Goal: Task Accomplishment & Management: Use online tool/utility

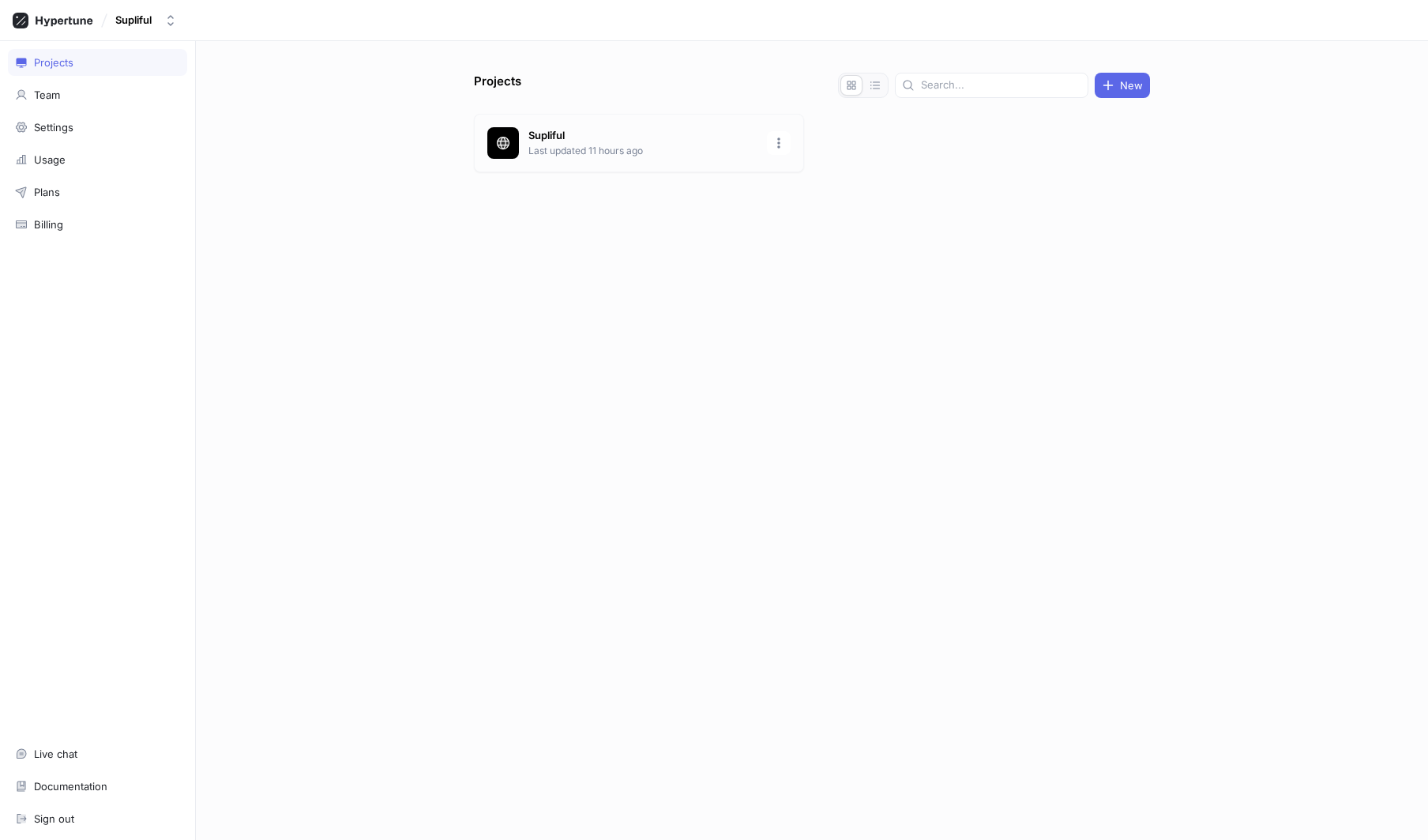
click at [582, 141] on p "Supliful" at bounding box center [643, 135] width 230 height 15
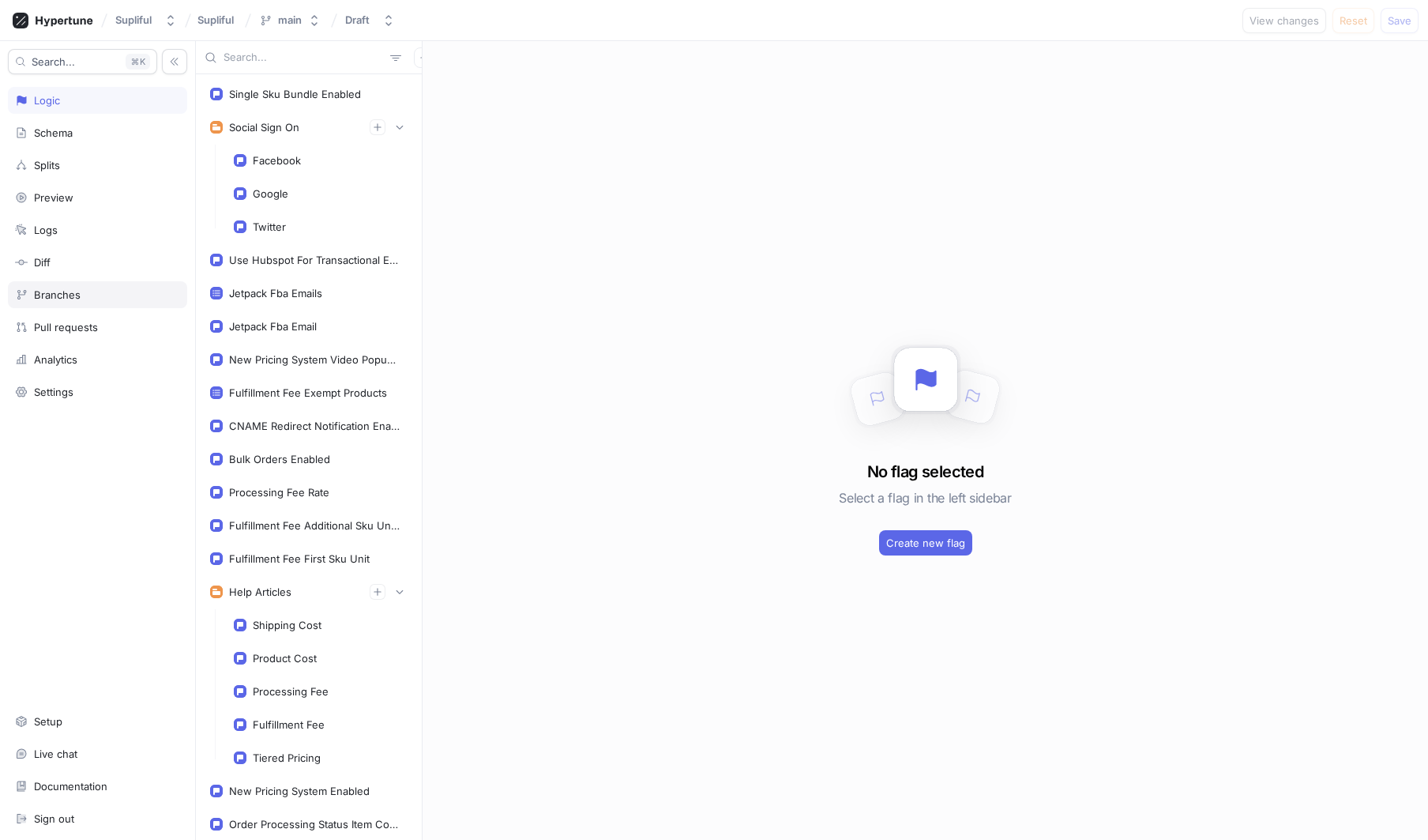
click at [70, 293] on div "Branches" at bounding box center [56, 295] width 46 height 13
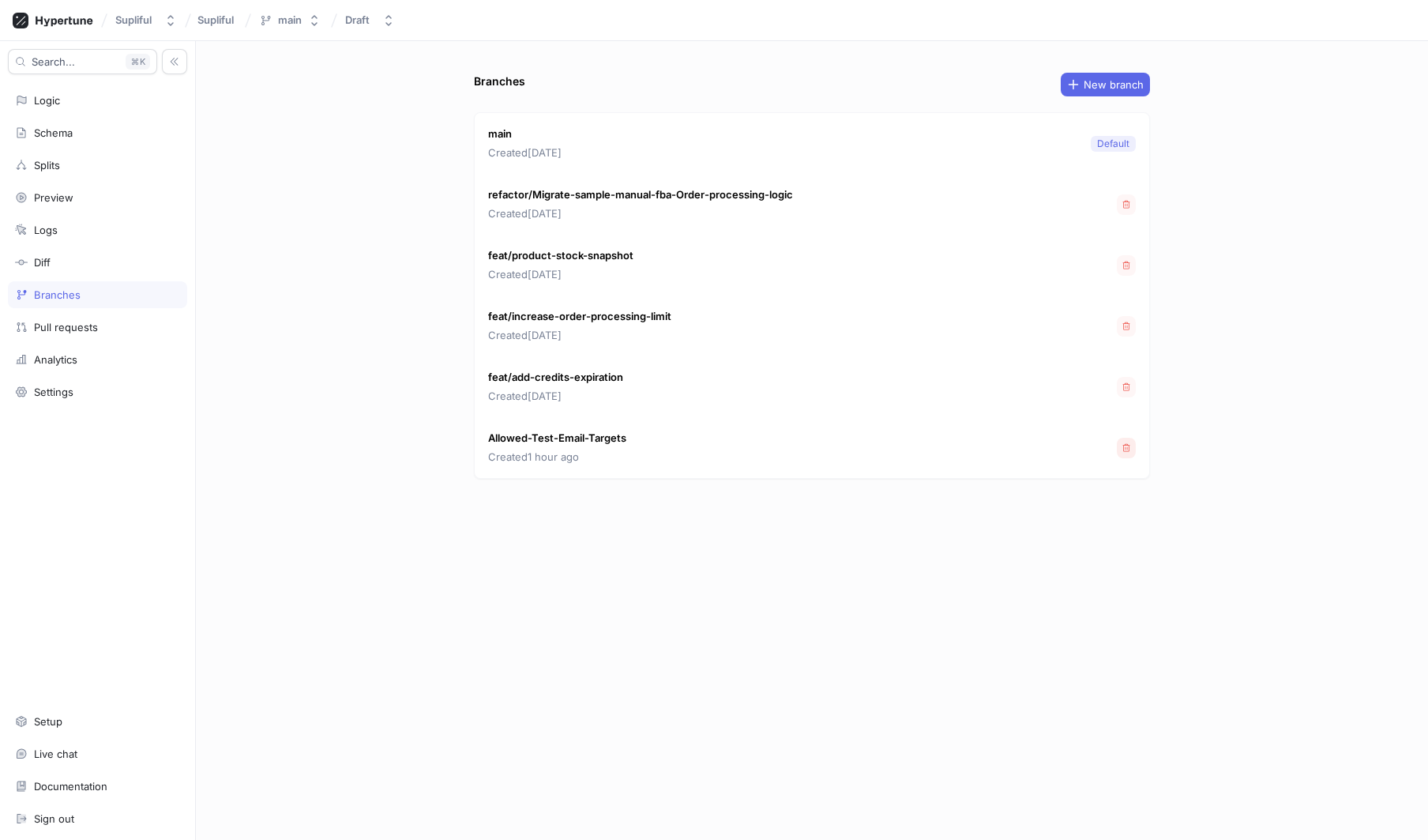
click at [1129, 450] on icon "button" at bounding box center [1127, 446] width 7 height 8
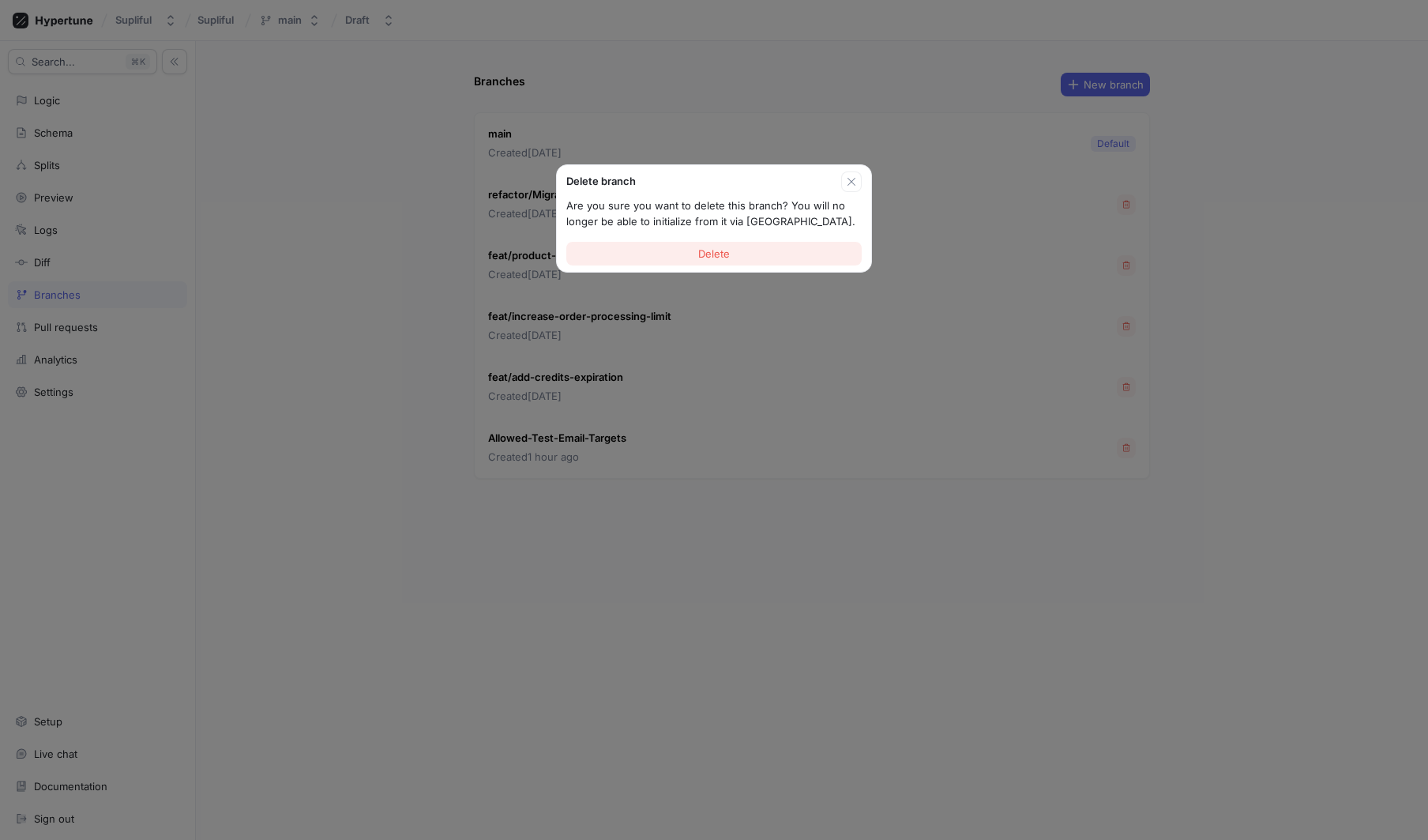
drag, startPoint x: 746, startPoint y: 250, endPoint x: 758, endPoint y: 257, distance: 13.9
click at [746, 250] on button "Delete" at bounding box center [714, 253] width 296 height 24
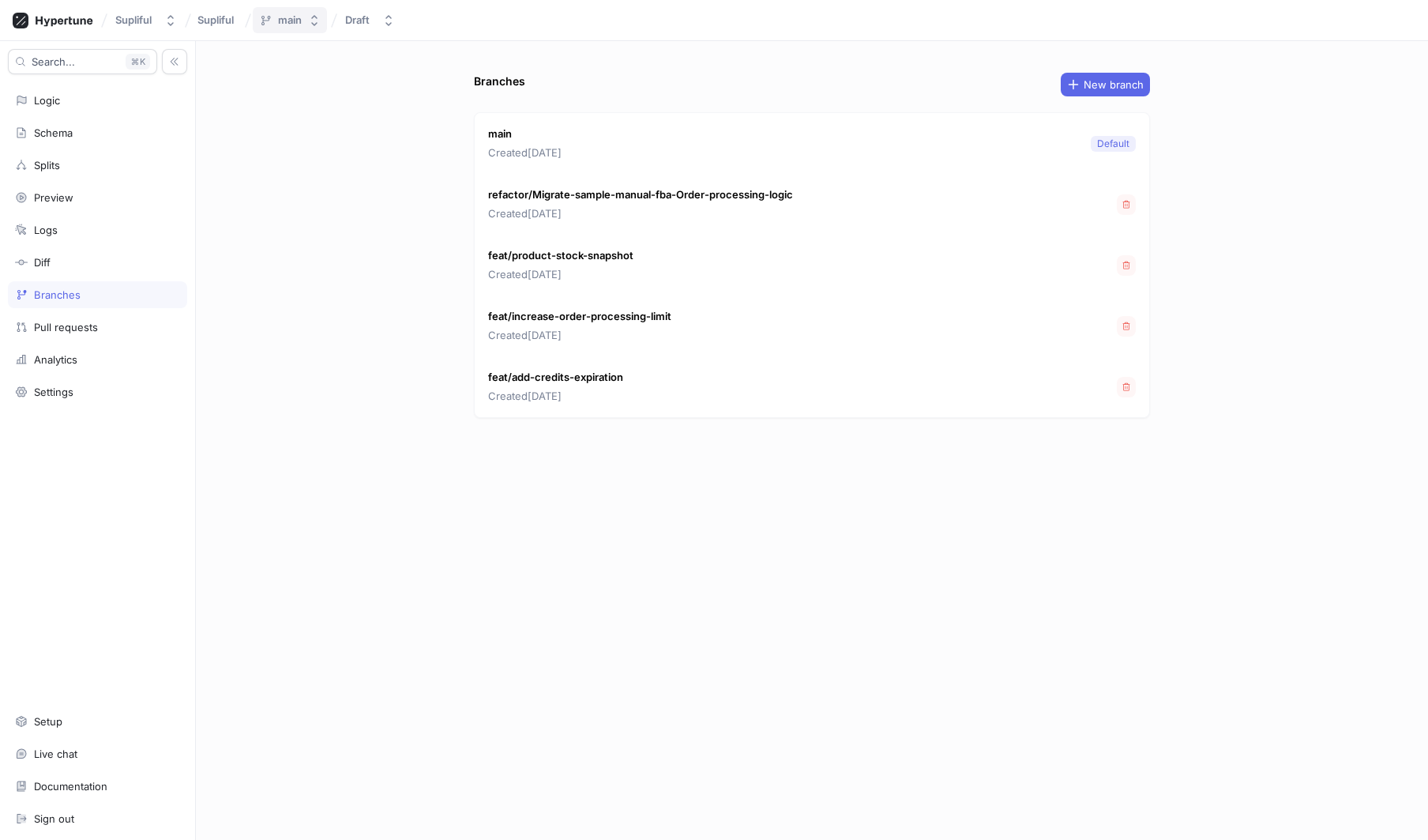
click at [292, 15] on div "main" at bounding box center [289, 20] width 24 height 14
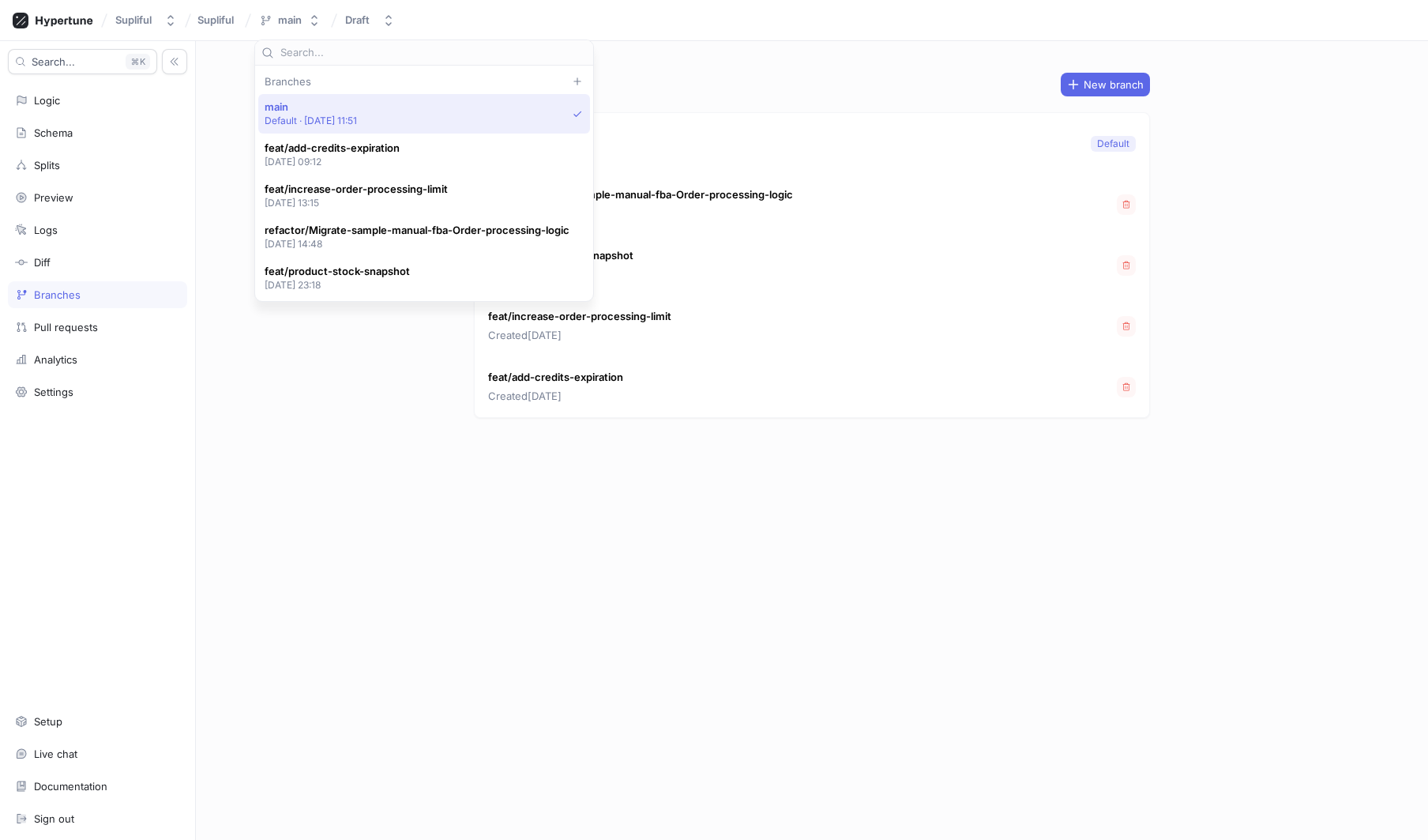
click at [219, 87] on div "Branches New branch main Created [DATE] Default refactor/Migrate-sample-manual-…" at bounding box center [812, 440] width 1232 height 798
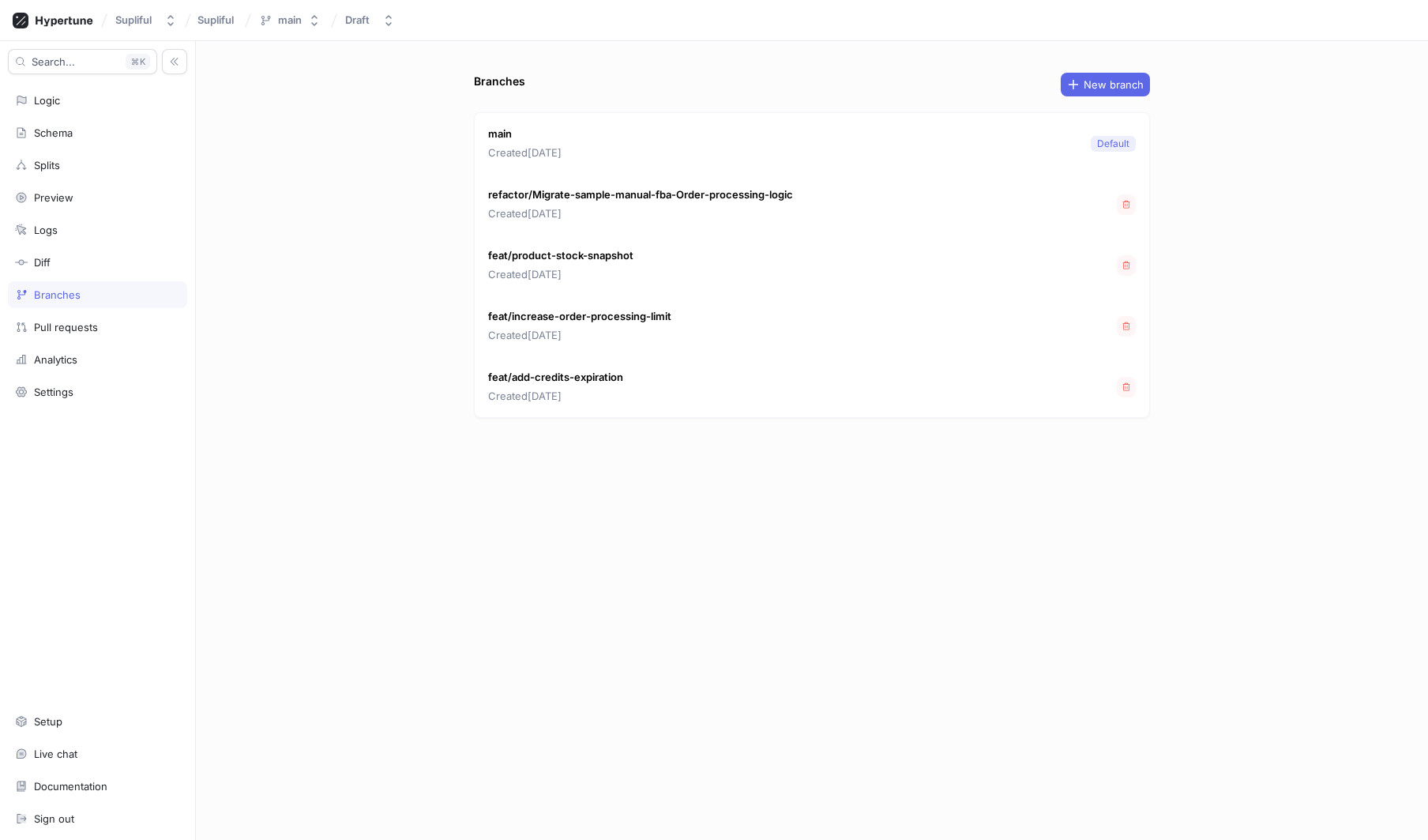
click at [71, 290] on div "Branches" at bounding box center [56, 295] width 46 height 13
click at [1110, 80] on span "New branch" at bounding box center [1114, 84] width 60 height 9
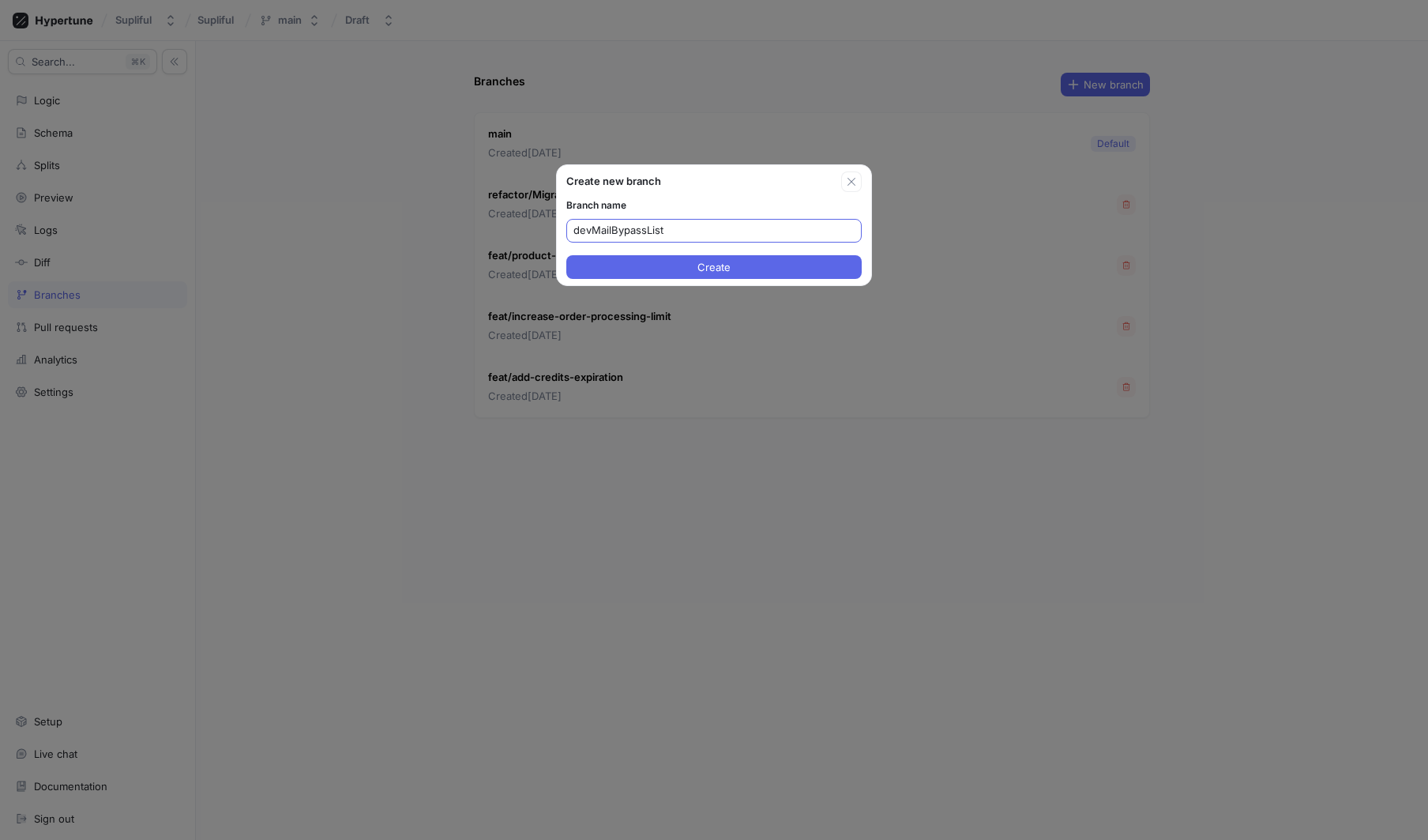
click at [595, 229] on input "devMailBypassList" at bounding box center [714, 230] width 281 height 15
click at [612, 234] on input "devmail-bypass-list" at bounding box center [714, 230] width 281 height 15
type input "devmail-bypass-list"
click at [737, 220] on div "devmail-bypass-list" at bounding box center [714, 230] width 296 height 24
click at [741, 225] on input "devmail-bypass-list" at bounding box center [714, 230] width 281 height 15
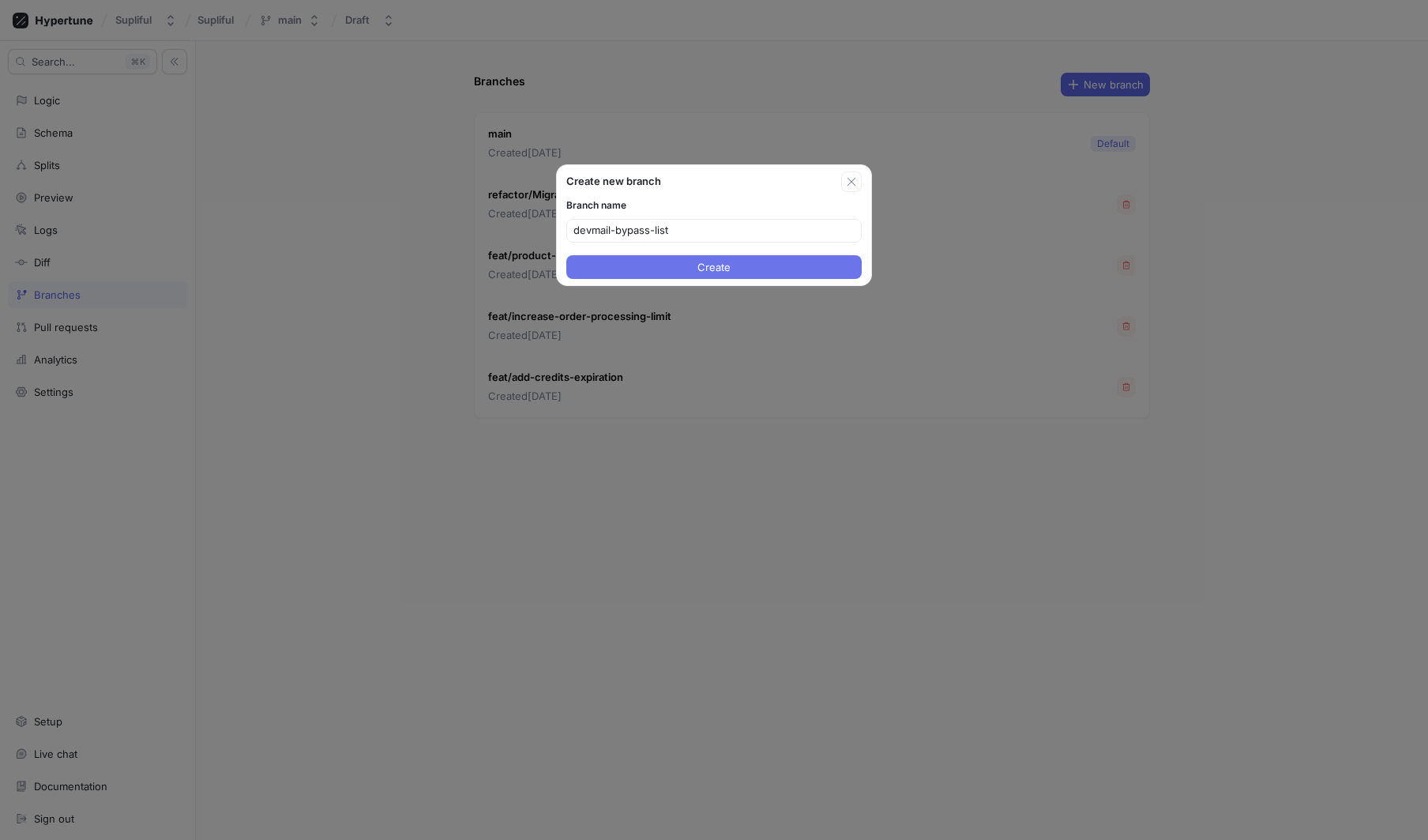
click at [713, 266] on span "Create" at bounding box center [714, 267] width 34 height 9
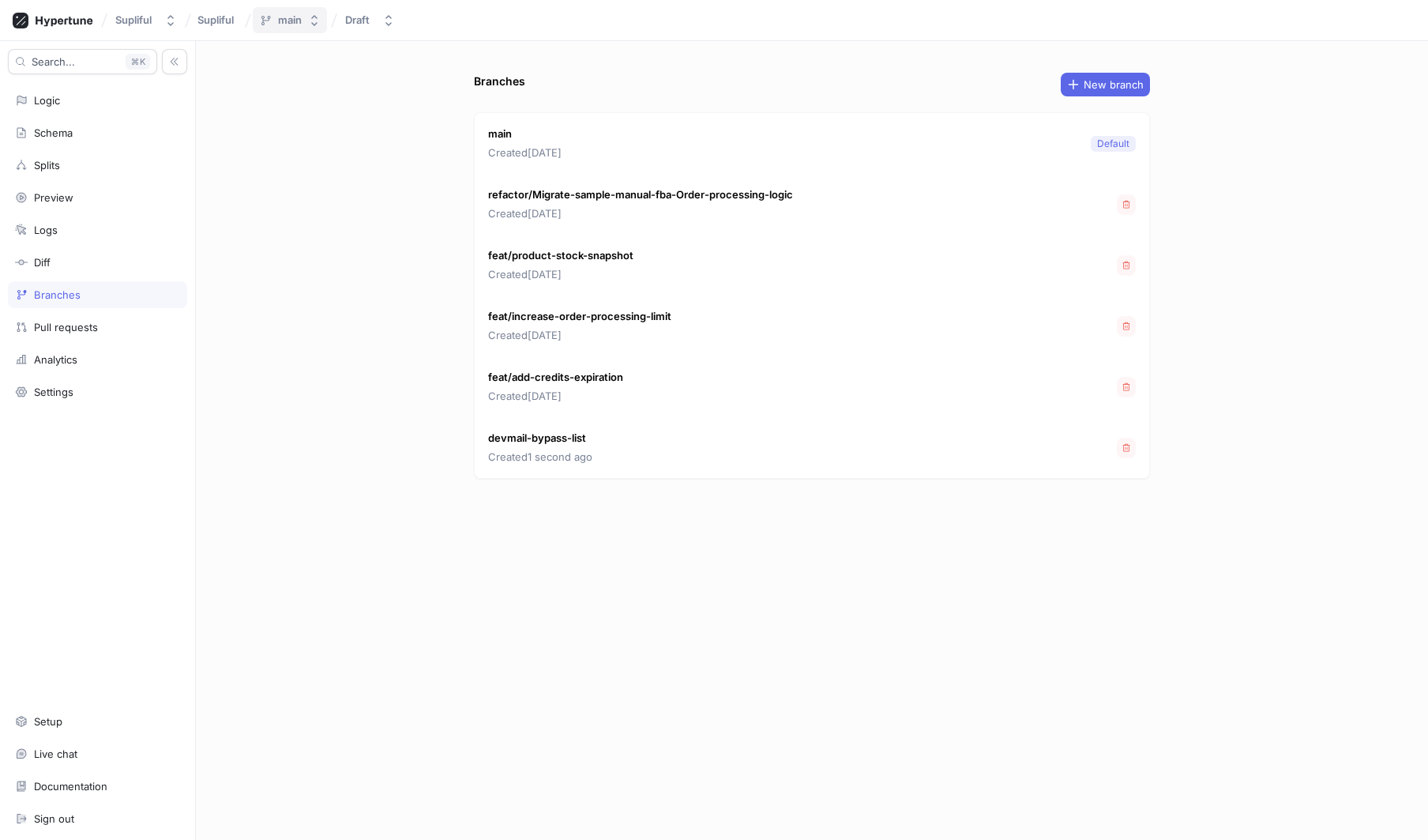
click at [276, 15] on div "main" at bounding box center [280, 20] width 43 height 14
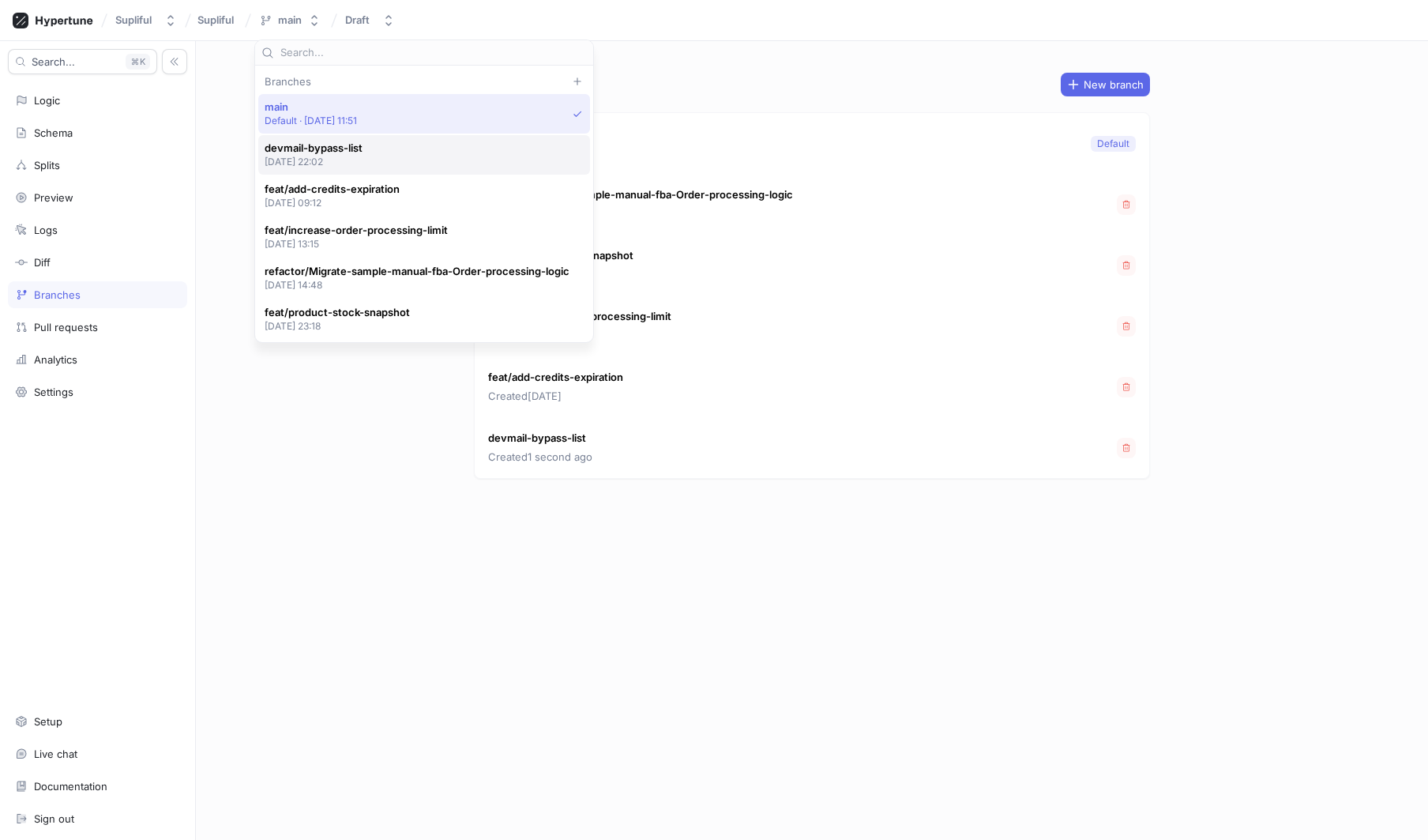
click at [327, 155] on p "[DATE] 22:02" at bounding box center [314, 161] width 98 height 14
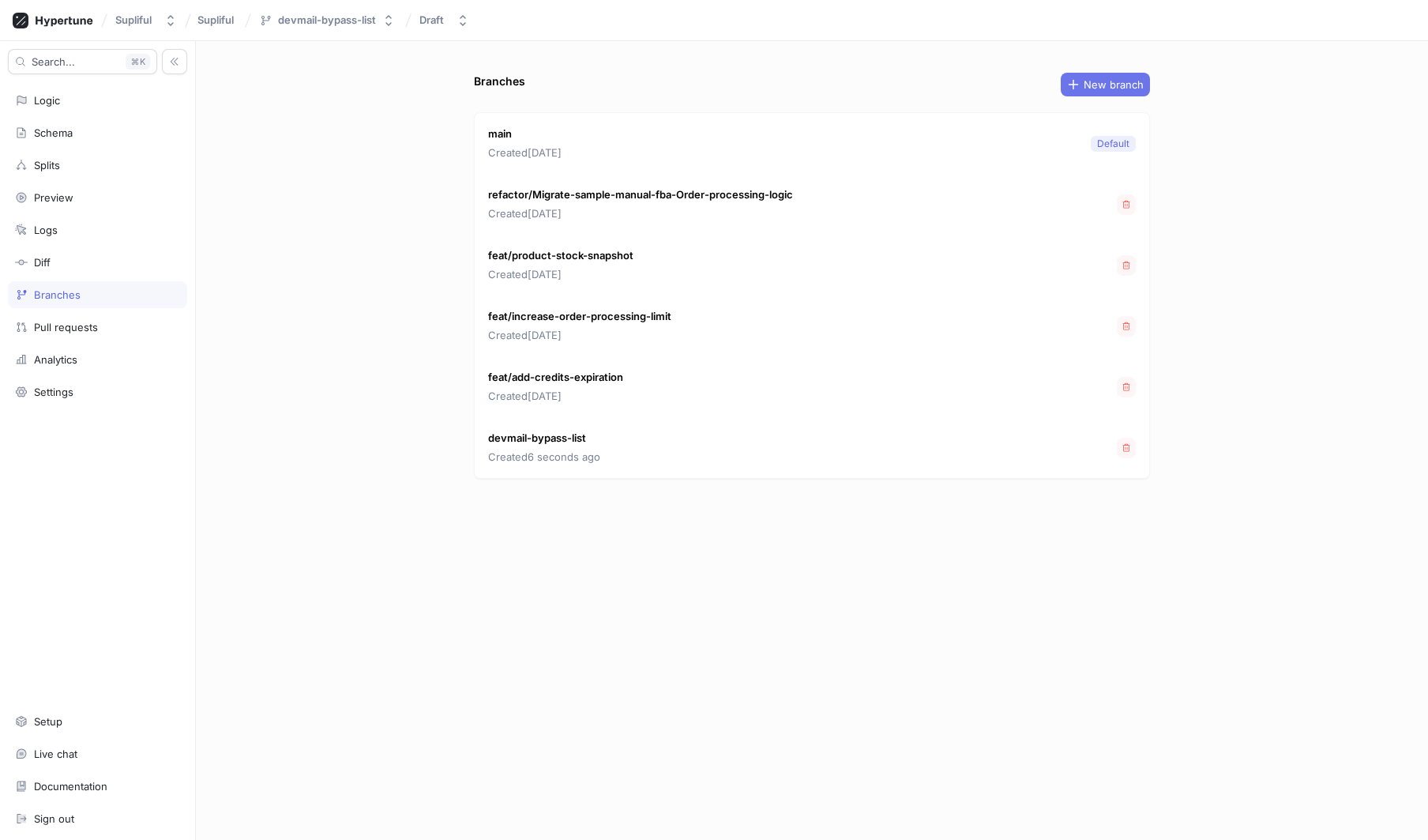
click at [1112, 88] on span "New branch" at bounding box center [1114, 84] width 60 height 9
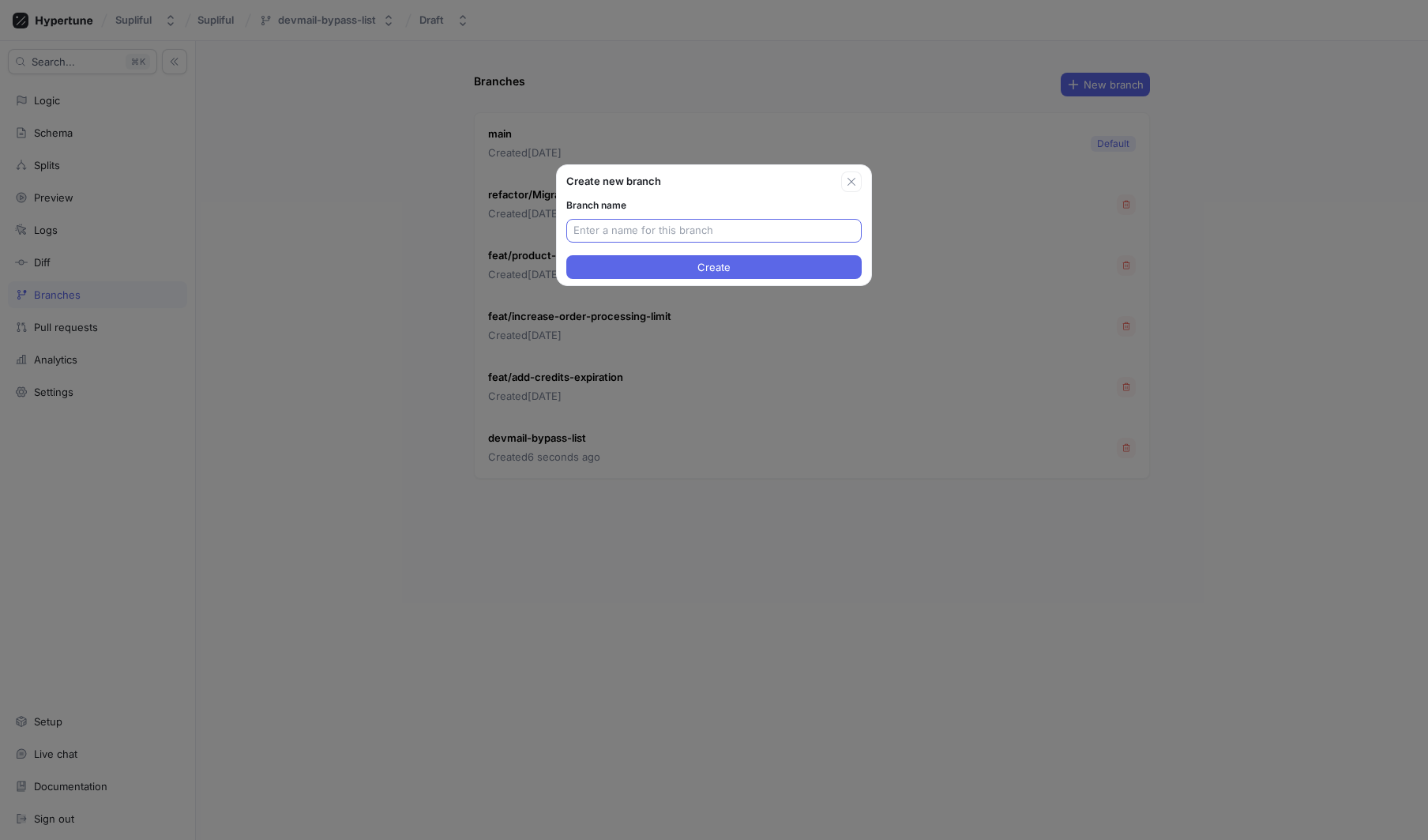
click at [622, 231] on input "text" at bounding box center [714, 230] width 281 height 15
type input "devMailBypassList"
click at [675, 230] on input "devMailBypassList" at bounding box center [714, 230] width 281 height 15
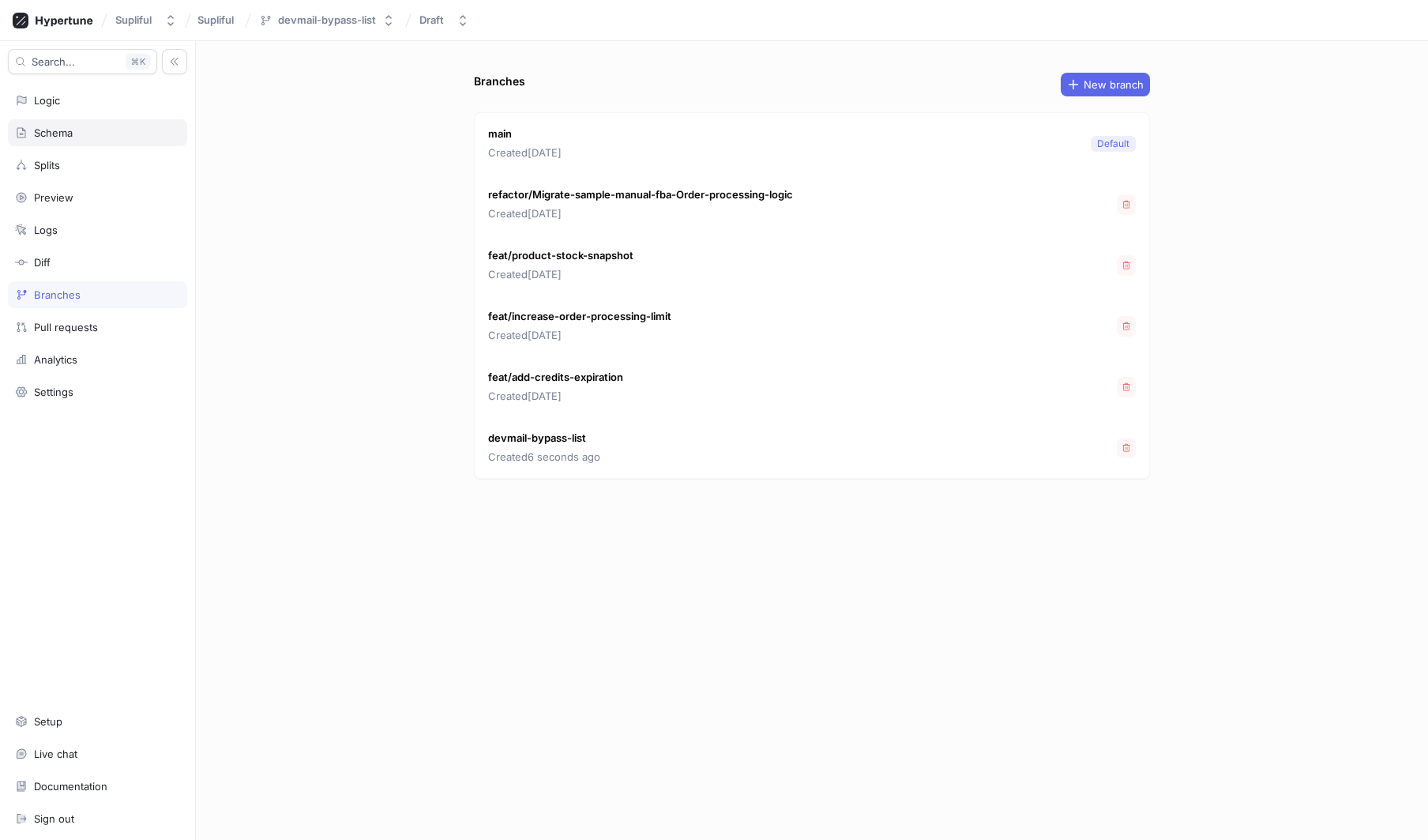
click at [75, 127] on div "Schema" at bounding box center [98, 132] width 165 height 13
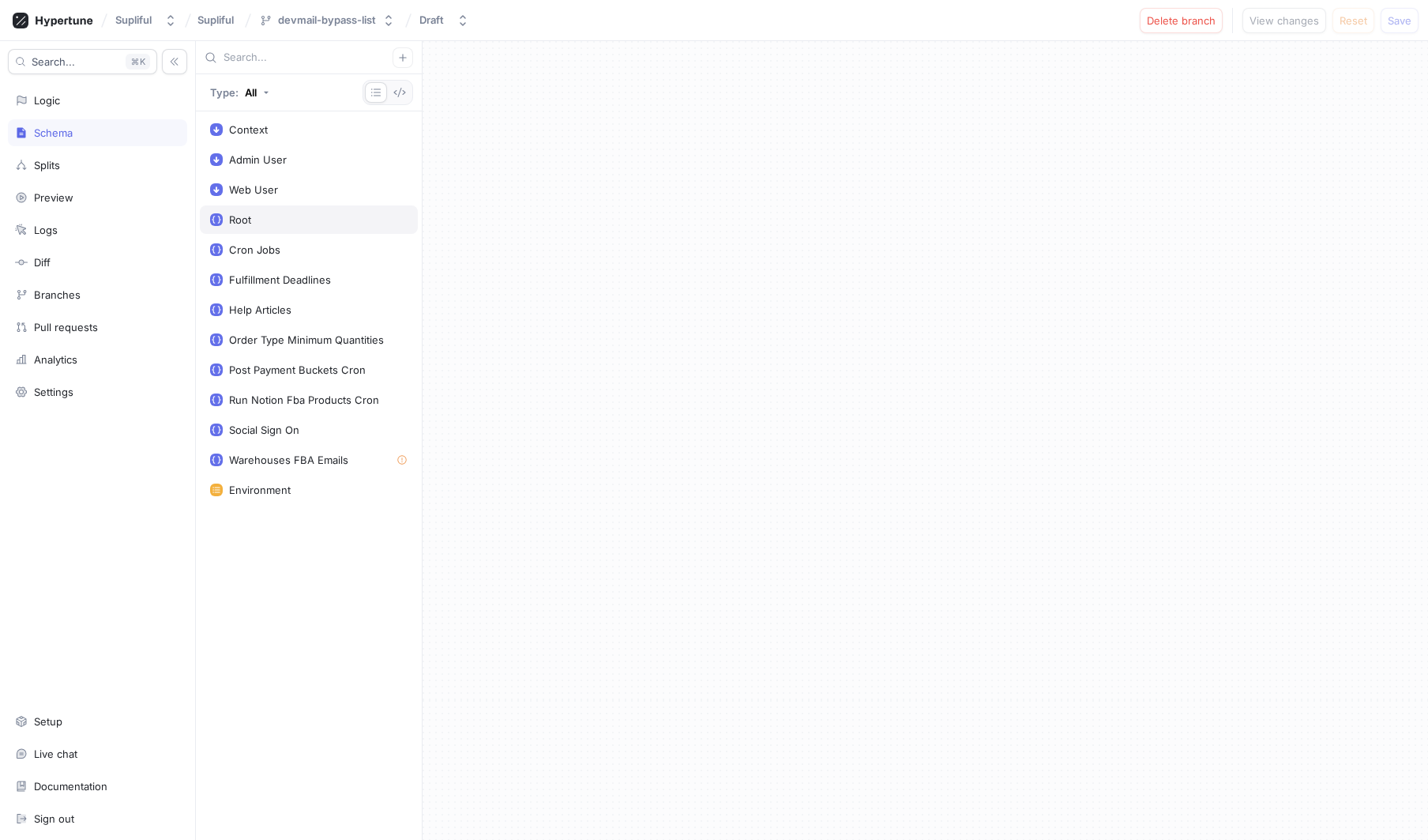
click at [297, 216] on div "Root" at bounding box center [309, 220] width 198 height 13
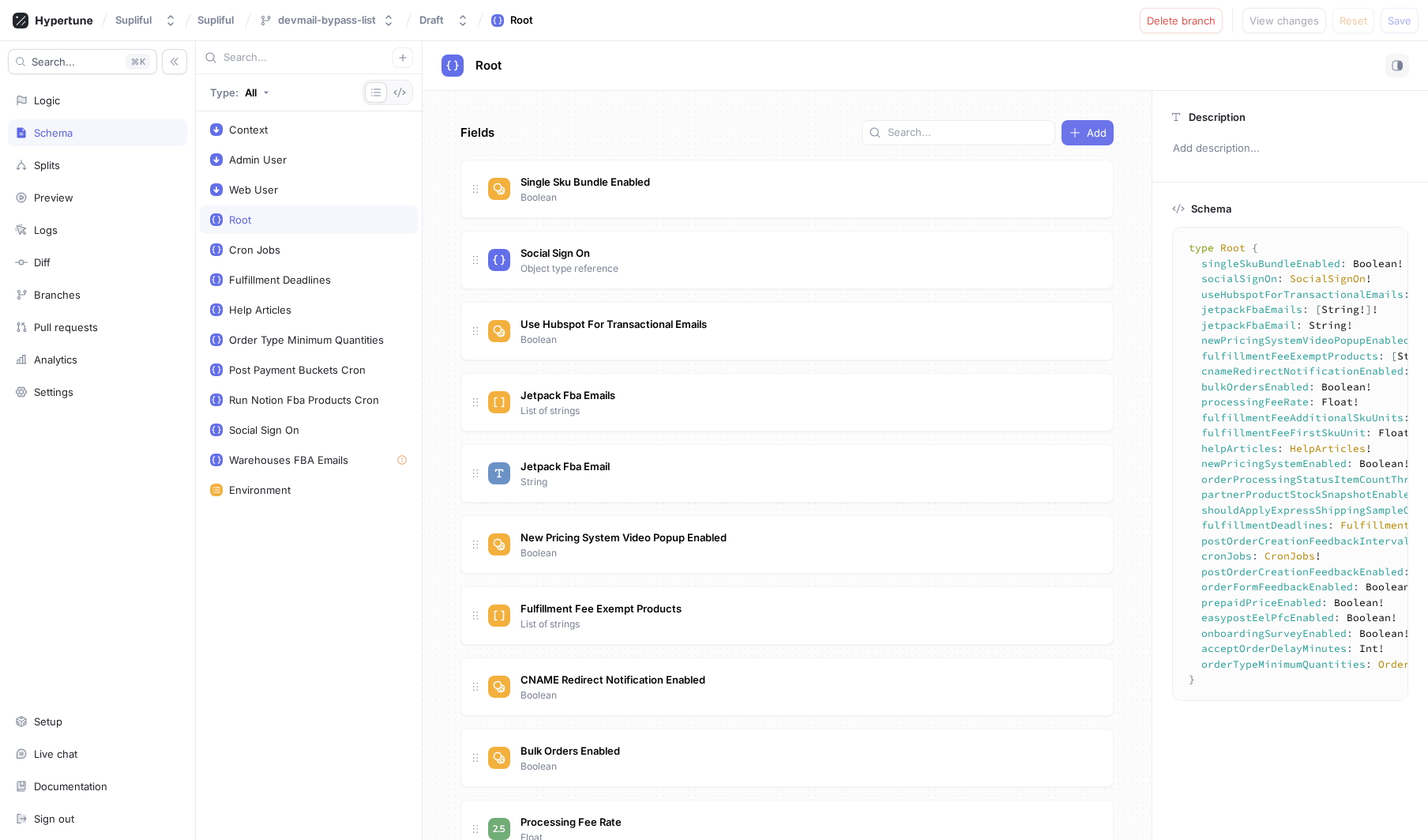
click at [1089, 138] on span "Add" at bounding box center [1097, 132] width 20 height 9
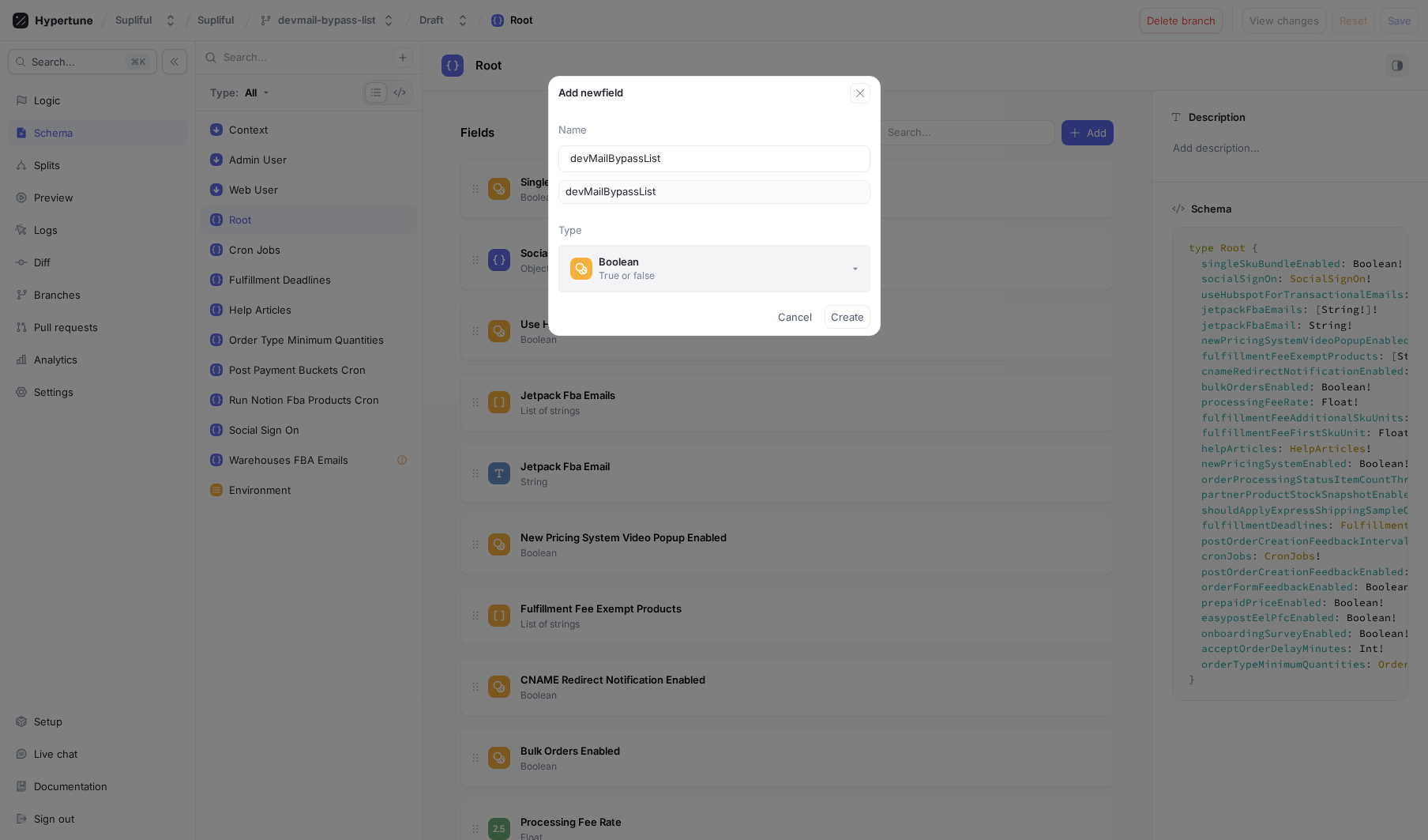
click at [655, 270] on button "Boolean True or false" at bounding box center [715, 269] width 312 height 47
type input "devMailBypassList"
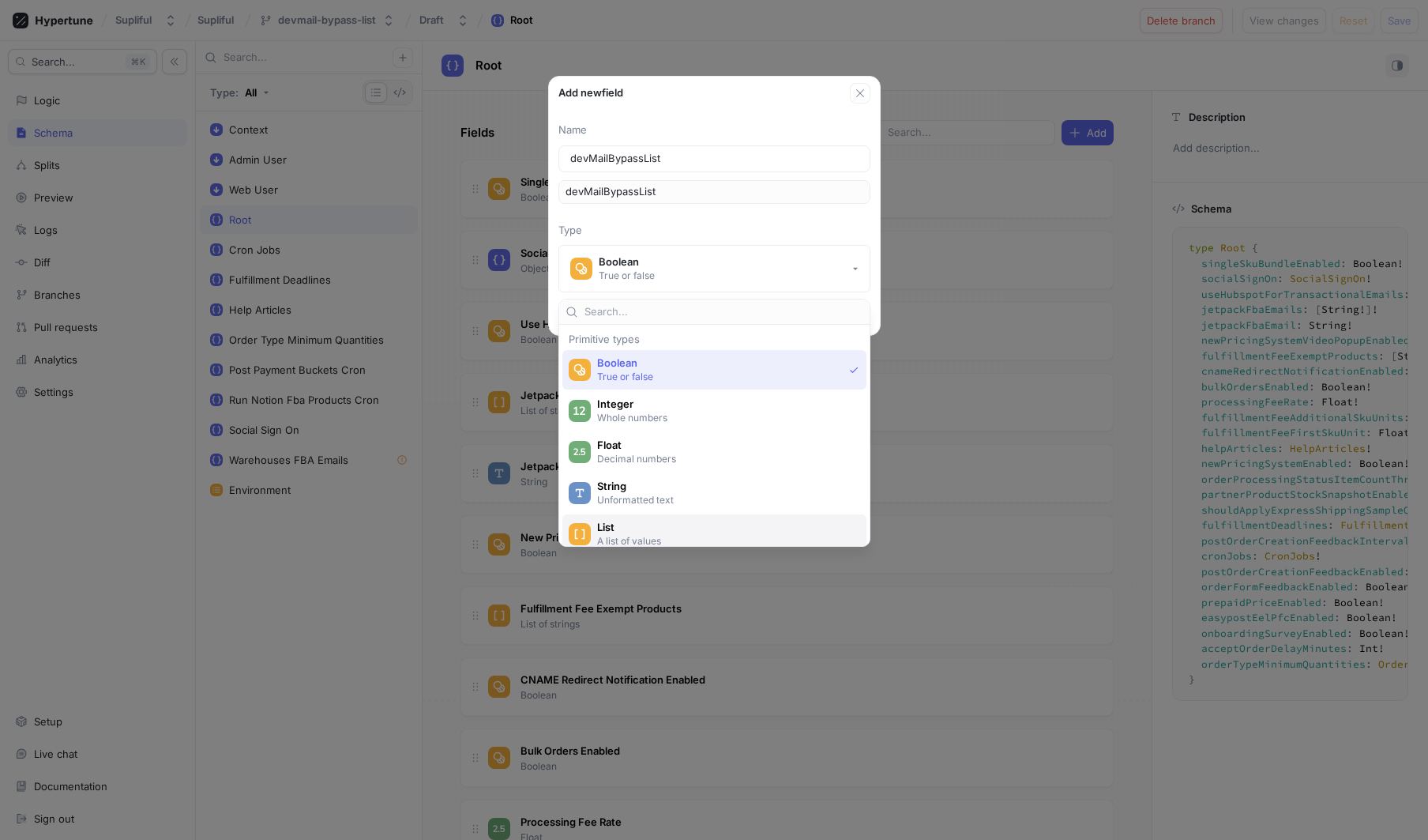
click at [651, 528] on span "List" at bounding box center [724, 527] width 255 height 14
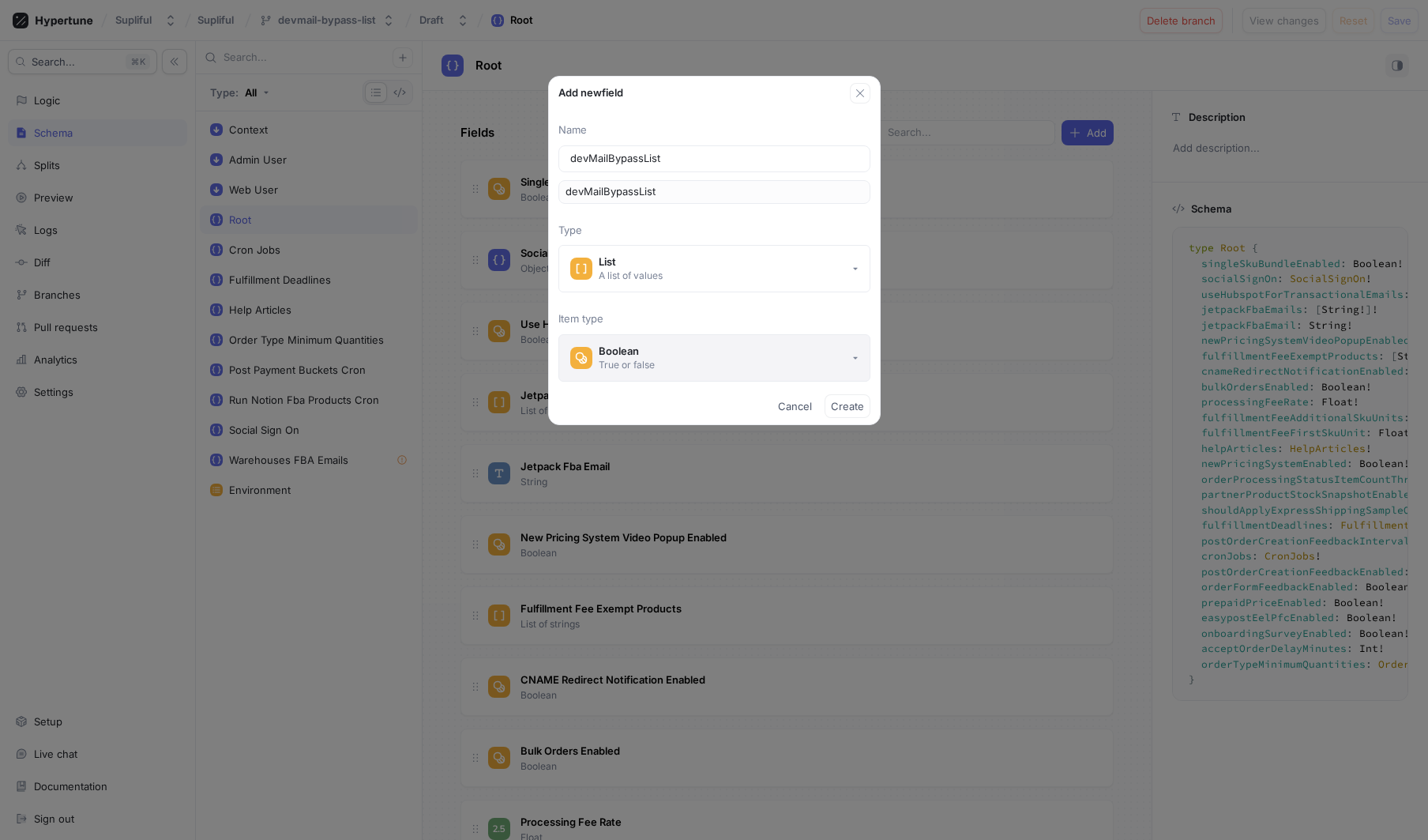
click at [802, 354] on button "Boolean True or false" at bounding box center [715, 357] width 312 height 47
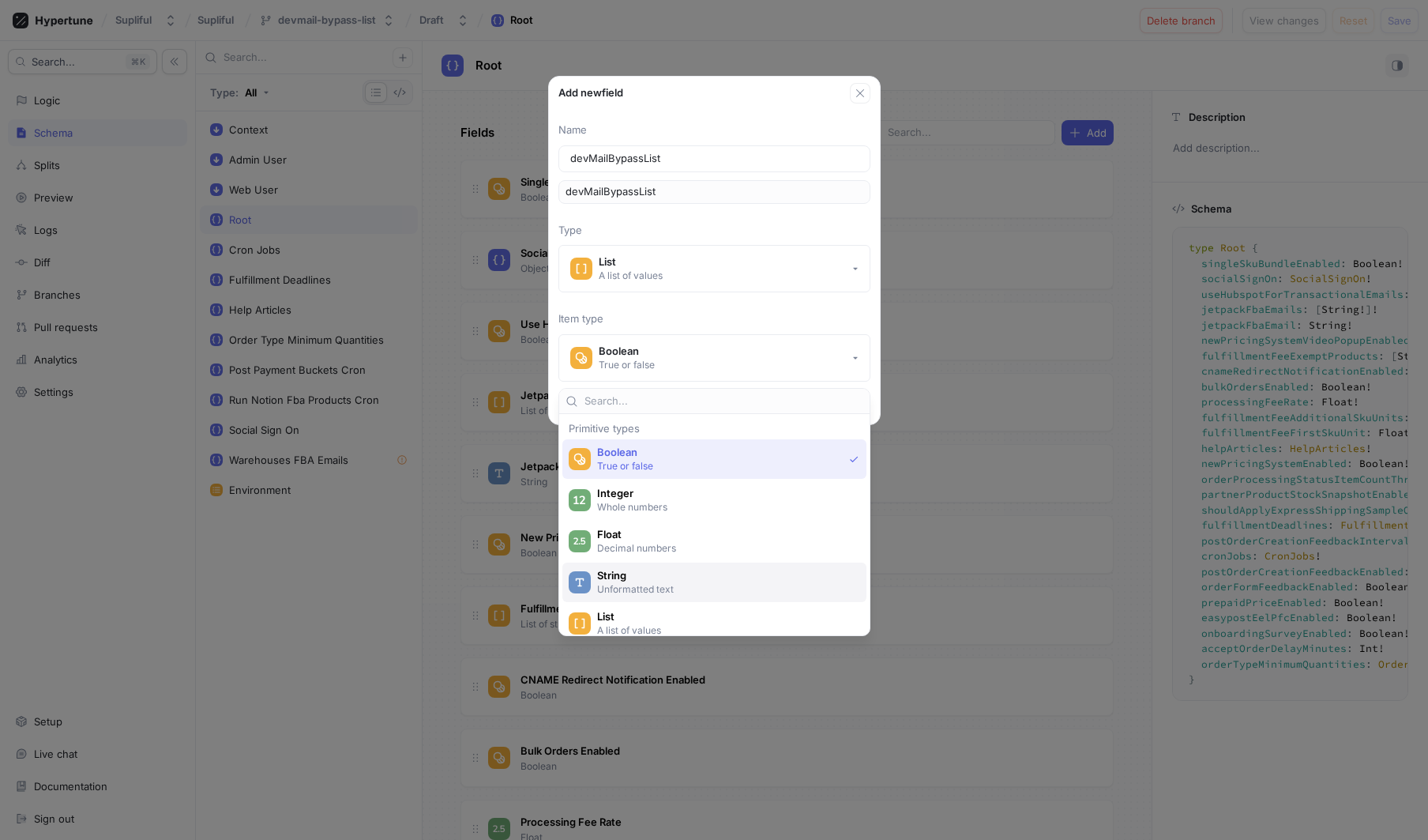
click at [673, 580] on span "String" at bounding box center [724, 575] width 255 height 14
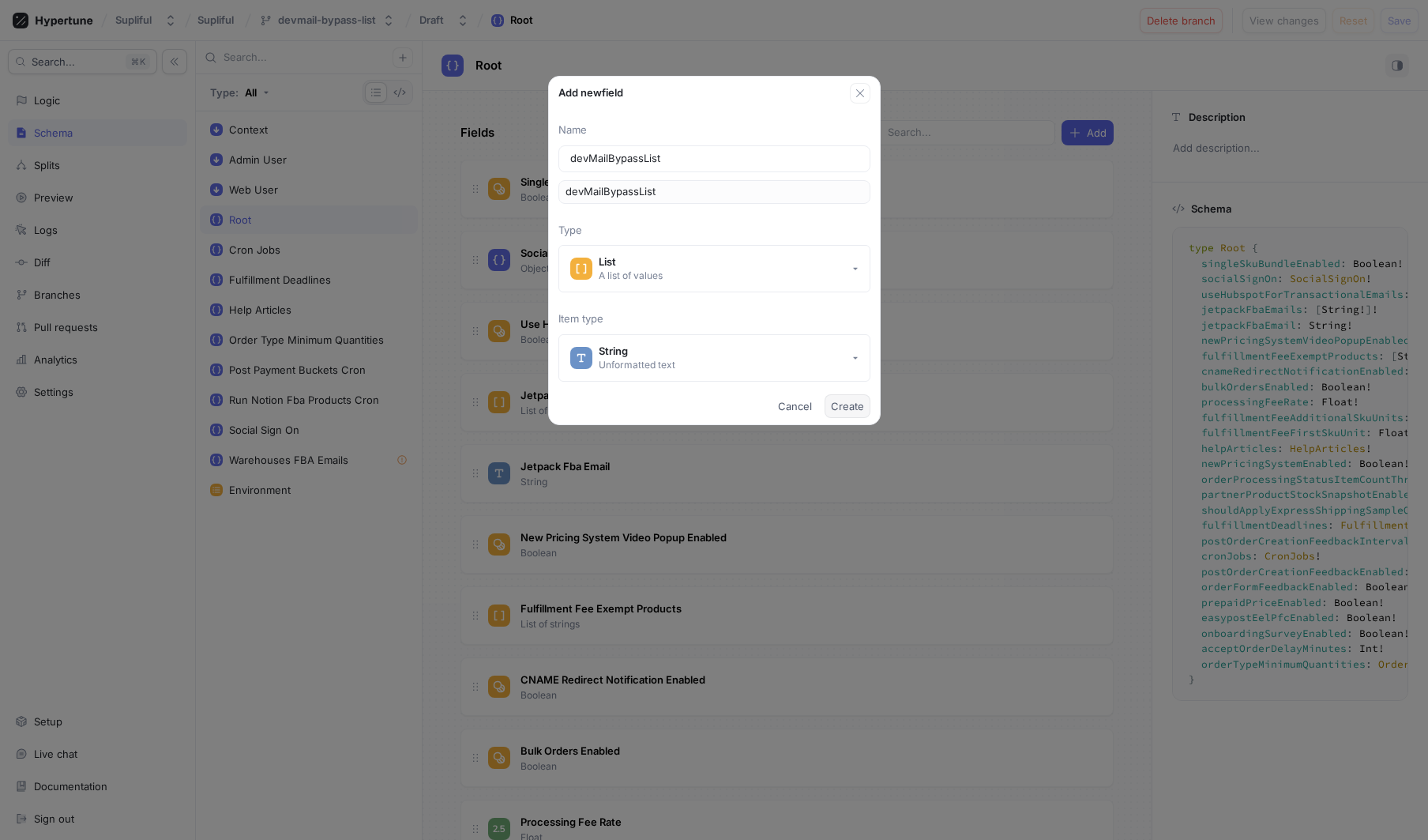
click at [853, 406] on span "Create" at bounding box center [847, 405] width 34 height 9
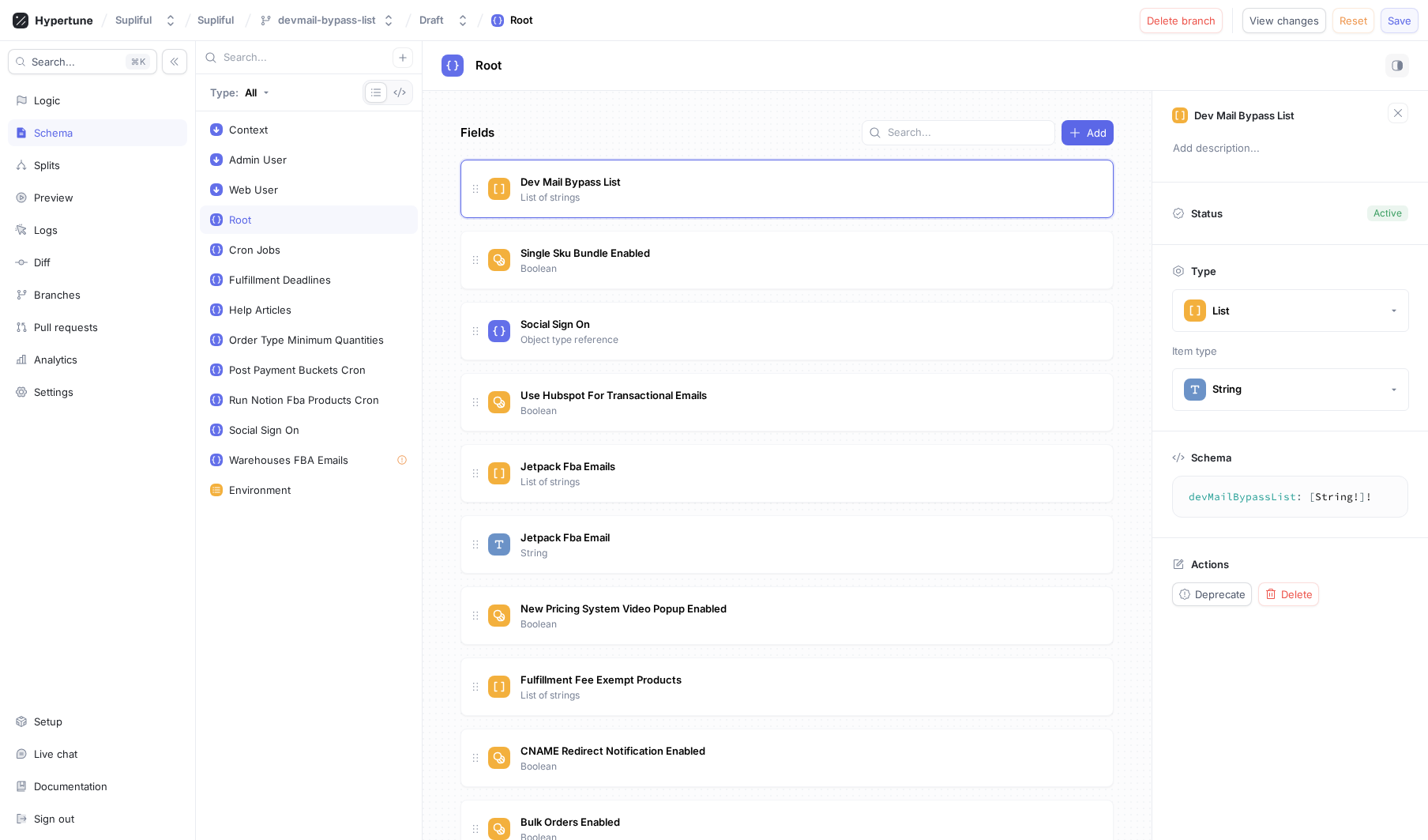
click at [1400, 21] on span "Save" at bounding box center [1400, 20] width 24 height 9
